Goal: Task Accomplishment & Management: Complete application form

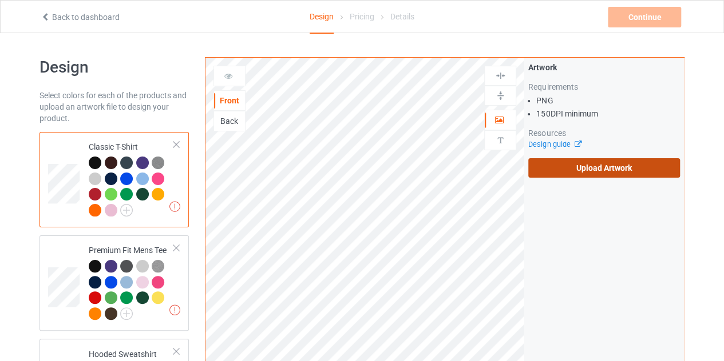
click at [558, 174] on label "Upload Artwork" at bounding box center [604, 167] width 152 height 19
click at [0, 0] on input "Upload Artwork" at bounding box center [0, 0] width 0 height 0
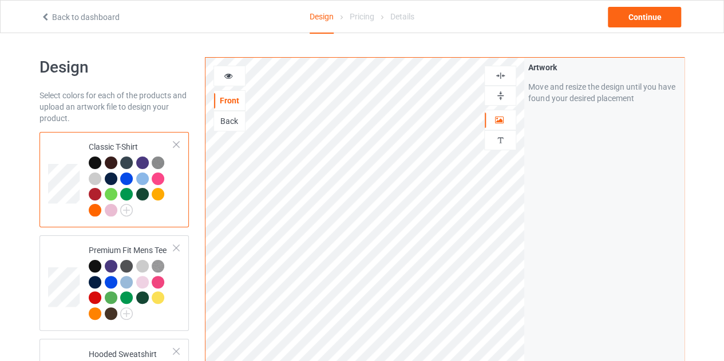
click at [228, 69] on div at bounding box center [229, 76] width 32 height 21
click at [228, 75] on icon at bounding box center [229, 74] width 10 height 8
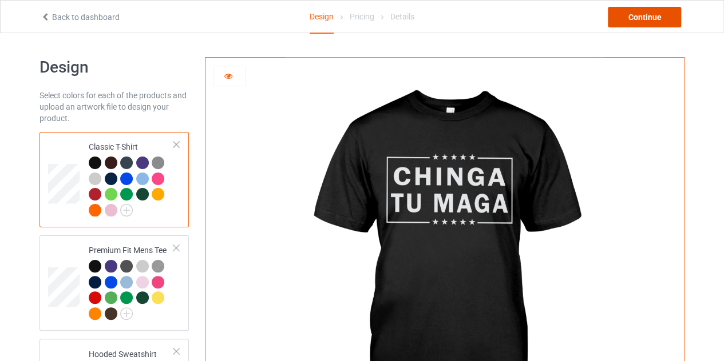
click at [655, 11] on div "Continue" at bounding box center [643, 17] width 73 height 21
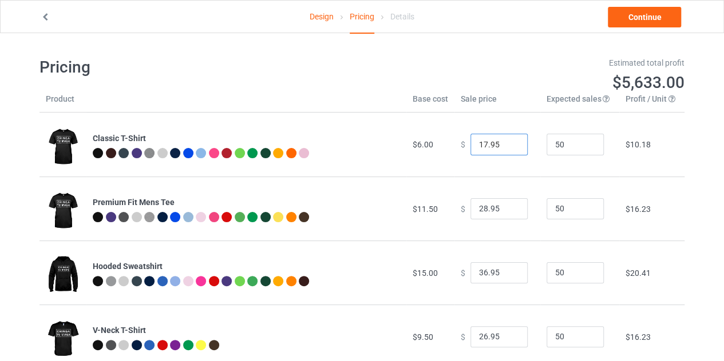
click at [510, 142] on input "17.95" at bounding box center [498, 145] width 57 height 22
click at [510, 142] on input "18.95" at bounding box center [498, 145] width 57 height 22
type input "17.95"
click at [510, 146] on input "17.95" at bounding box center [498, 145] width 57 height 22
click at [630, 17] on link "Continue" at bounding box center [643, 17] width 73 height 21
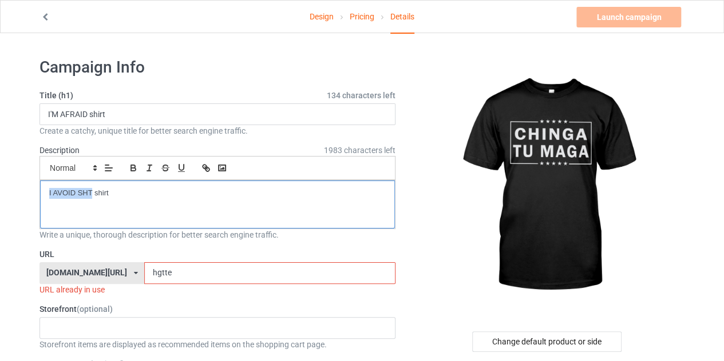
drag, startPoint x: 93, startPoint y: 190, endPoint x: 34, endPoint y: 188, distance: 58.4
click at [117, 190] on p "LIMITED EDITION" at bounding box center [217, 193] width 336 height 11
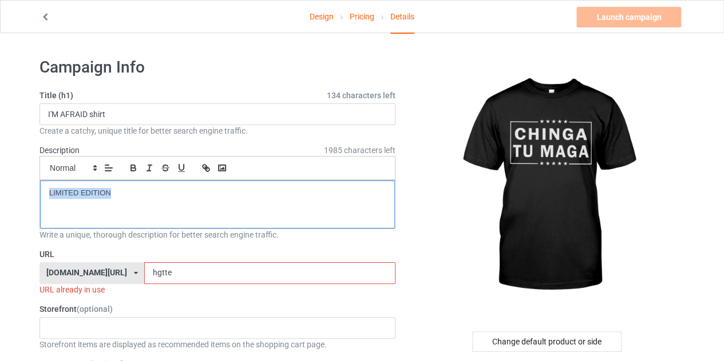
copy p "LIMITED EDITION"
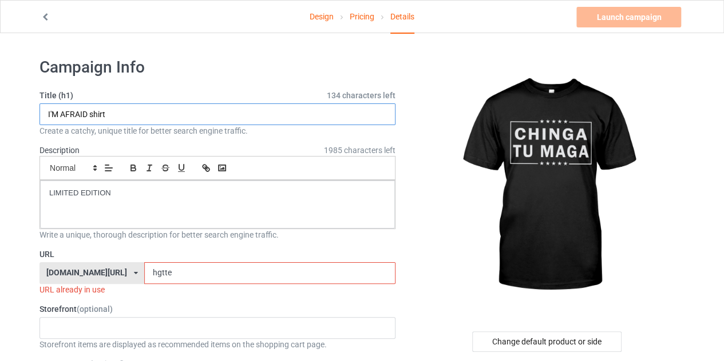
click at [148, 120] on input "I'M AFRAID shirt" at bounding box center [217, 115] width 356 height 22
paste input "LIMITED EDITION"
type input "LIMITED EDITION"
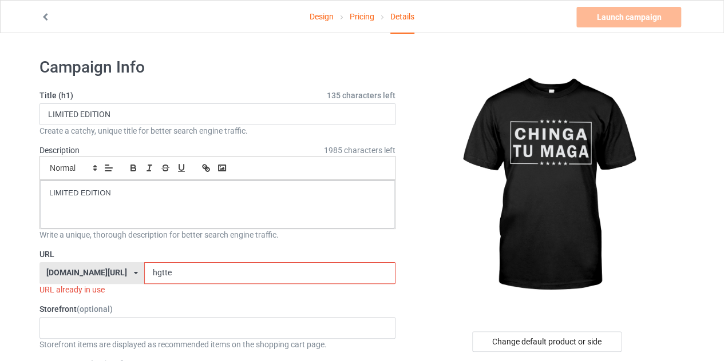
click at [188, 276] on input "hgtte" at bounding box center [269, 274] width 251 height 22
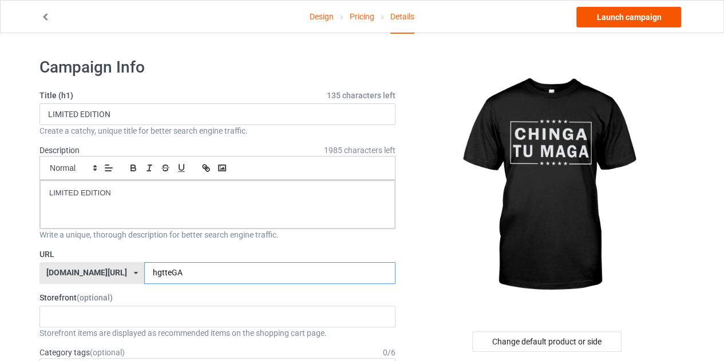
type input "hgtteGA"
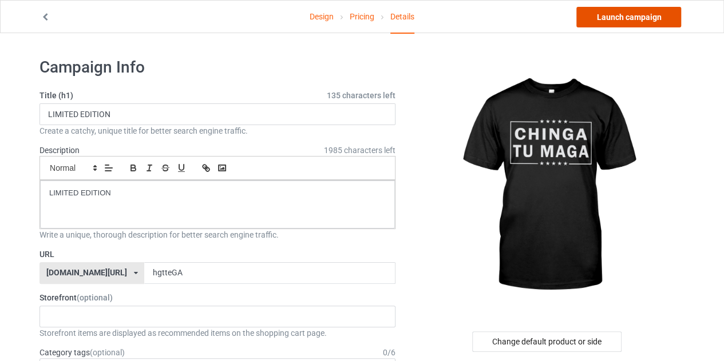
click at [609, 11] on link "Launch campaign" at bounding box center [628, 17] width 105 height 21
